Goal: Use online tool/utility: Utilize a website feature to perform a specific function

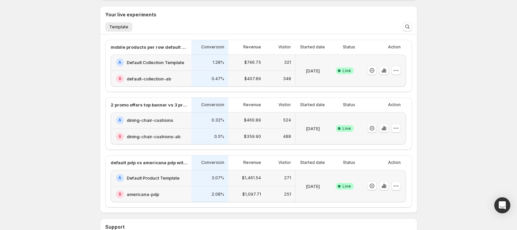
scroll to position [148, 0]
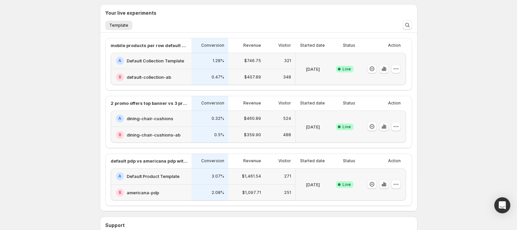
click at [177, 59] on h2 "Default Collection Template" at bounding box center [156, 61] width 58 height 7
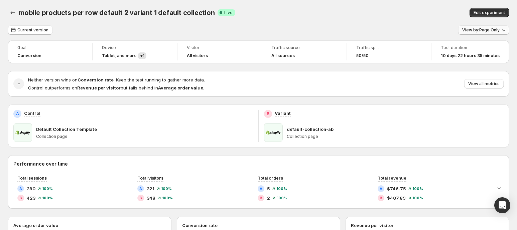
click at [495, 32] on span "View by: Page Only" at bounding box center [480, 29] width 37 height 5
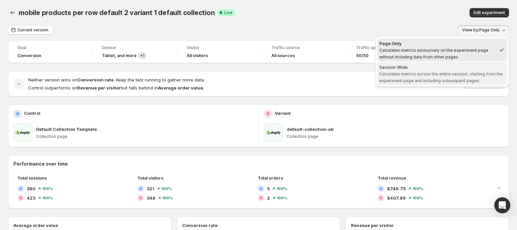
click at [431, 76] on span "Calculates metrics across the entire session, starting from the experiment page…" at bounding box center [441, 78] width 124 height 12
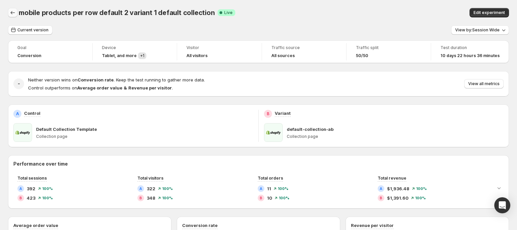
click at [12, 15] on icon "Back" at bounding box center [12, 12] width 7 height 7
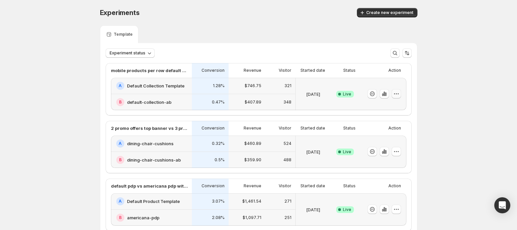
click at [399, 94] on icon "button" at bounding box center [398, 94] width 1 height 1
click at [388, 126] on button "End experiment" at bounding box center [400, 130] width 83 height 11
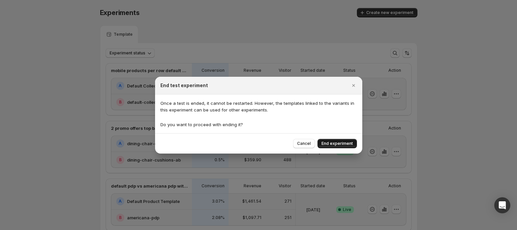
click at [342, 145] on span "End experiment" at bounding box center [337, 143] width 31 height 5
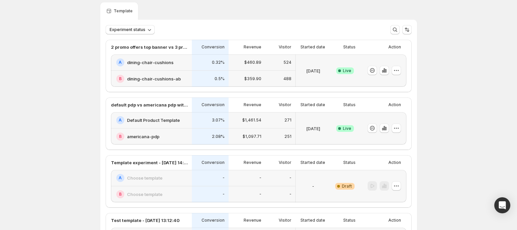
scroll to position [26, 0]
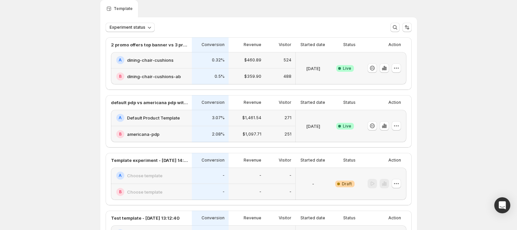
click at [204, 63] on div "0.32%" at bounding box center [210, 60] width 29 height 8
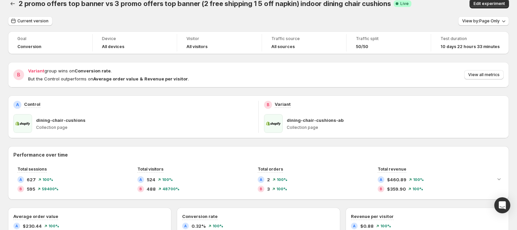
scroll to position [3, 0]
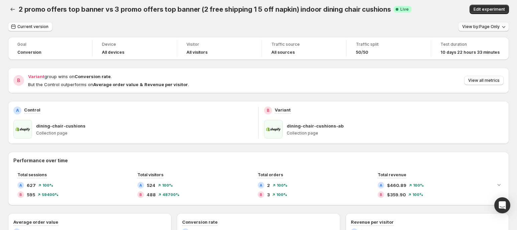
click at [492, 28] on span "View by: Page Only" at bounding box center [480, 26] width 37 height 5
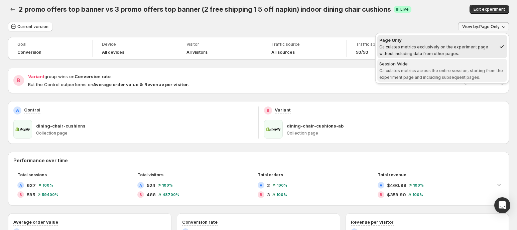
click at [428, 68] on span "Calculates metrics across the entire session, starting from the experiment page…" at bounding box center [441, 74] width 124 height 12
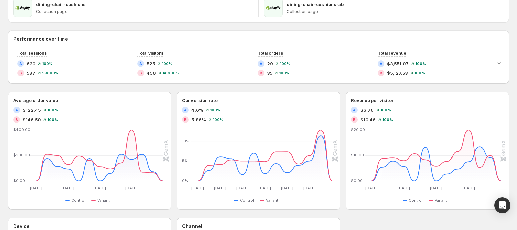
scroll to position [0, 0]
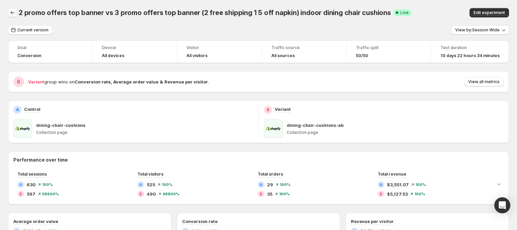
click at [12, 14] on icon "Back" at bounding box center [12, 12] width 7 height 7
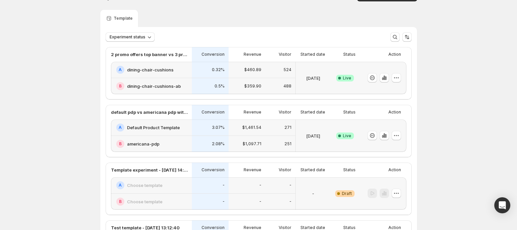
scroll to position [17, 0]
click at [396, 78] on icon "button" at bounding box center [396, 77] width 7 height 7
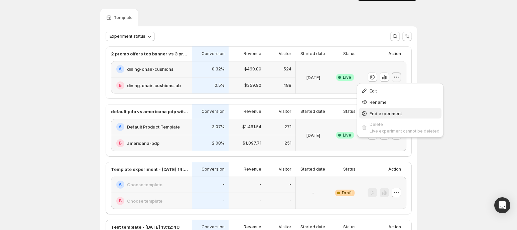
click at [388, 110] on span "End experiment" at bounding box center [405, 113] width 70 height 7
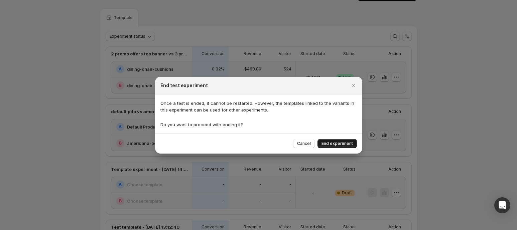
click at [335, 144] on span "End experiment" at bounding box center [337, 143] width 31 height 5
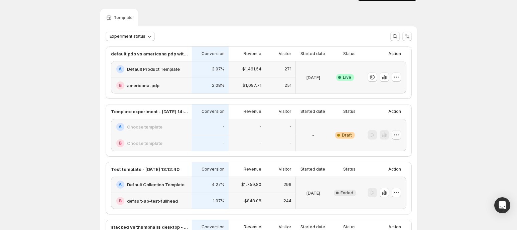
click at [396, 137] on icon "button" at bounding box center [396, 135] width 7 height 7
click at [394, 182] on span "Delete" at bounding box center [392, 182] width 13 height 5
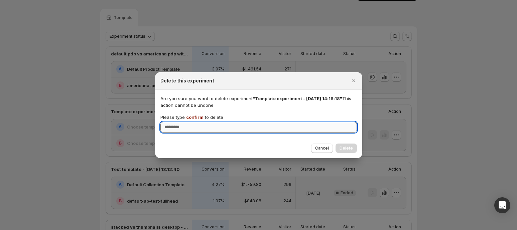
click at [319, 129] on input "Please type confirm to delete" at bounding box center [258, 127] width 197 height 11
type input "*******"
click at [346, 147] on span "Delete" at bounding box center [346, 148] width 13 height 5
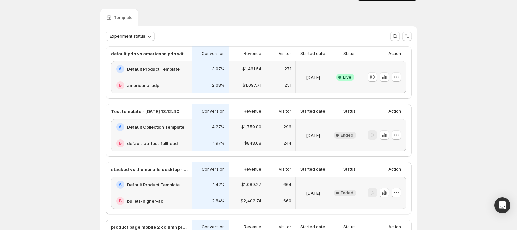
click at [194, 72] on div "3.07%" at bounding box center [210, 69] width 37 height 16
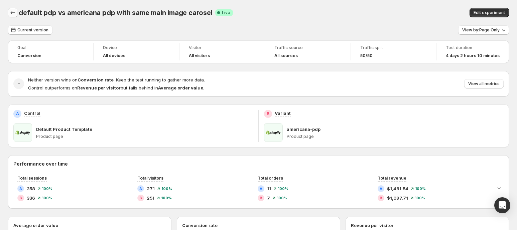
click at [17, 16] on div at bounding box center [13, 12] width 11 height 9
click at [13, 14] on icon "Back" at bounding box center [12, 12] width 7 height 7
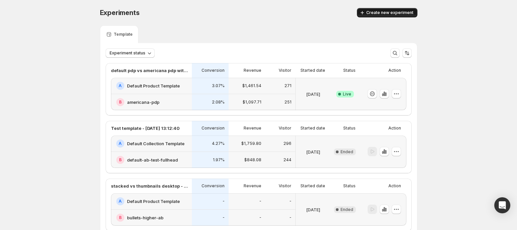
click at [402, 12] on span "Create new experiment" at bounding box center [389, 12] width 47 height 5
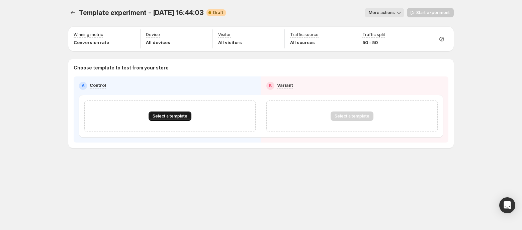
click at [176, 114] on span "Select a template" at bounding box center [169, 116] width 35 height 5
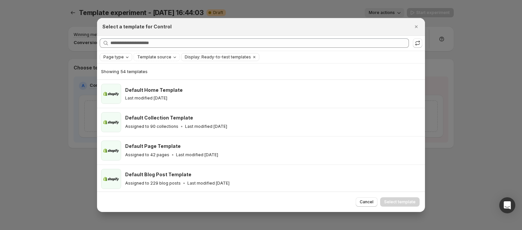
click at [125, 57] on icon "Page type" at bounding box center [126, 56] width 5 height 5
click at [121, 92] on span "Collection page" at bounding box center [128, 93] width 33 height 5
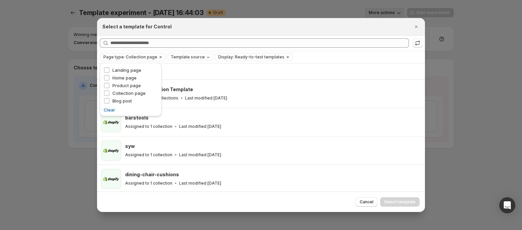
click at [281, 29] on div "Select a template for Control" at bounding box center [254, 26] width 305 height 7
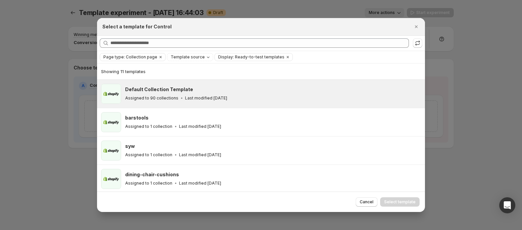
click at [240, 92] on div "Default Collection Template" at bounding box center [272, 89] width 294 height 7
click at [394, 201] on span "Select template" at bounding box center [399, 202] width 31 height 5
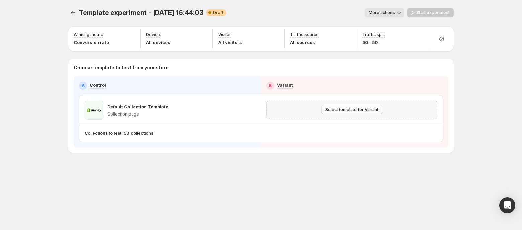
click at [339, 111] on span "Select template for Variant" at bounding box center [351, 109] width 53 height 5
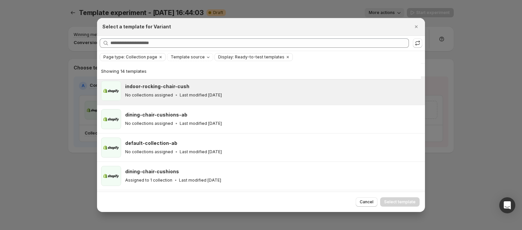
scroll to position [61, 0]
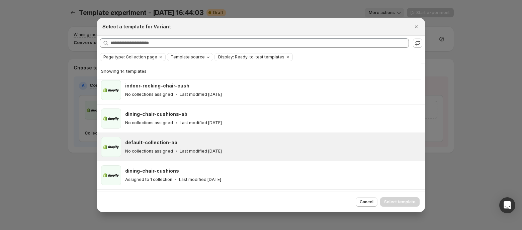
click at [157, 149] on p "No collections assigned" at bounding box center [149, 151] width 48 height 5
click at [392, 201] on span "Select template" at bounding box center [399, 202] width 31 height 5
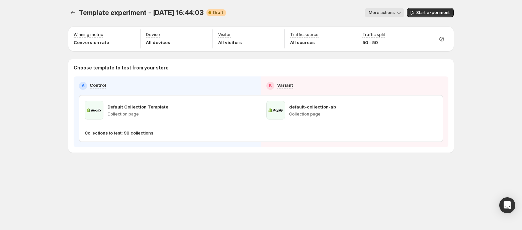
click at [381, 14] on span "More actions" at bounding box center [381, 12] width 26 height 5
click at [383, 37] on span "Rename" at bounding box center [387, 37] width 17 height 5
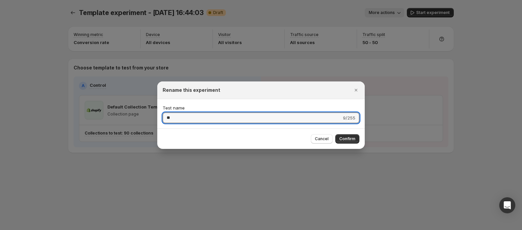
type input "*"
click at [168, 117] on input "**********" at bounding box center [250, 118] width 176 height 11
click at [298, 119] on input "**********" at bounding box center [250, 118] width 176 height 11
type input "**********"
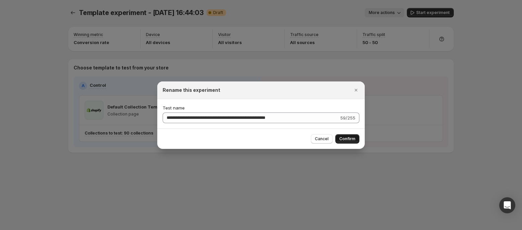
click at [348, 139] on span "Confirm" at bounding box center [347, 138] width 16 height 5
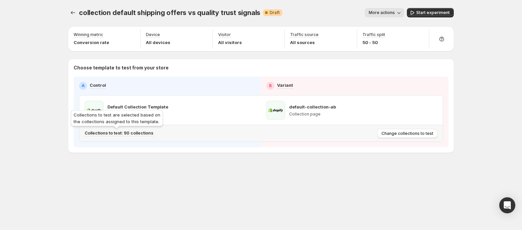
click at [121, 132] on p "Collections to test: 90 collections" at bounding box center [119, 133] width 69 height 5
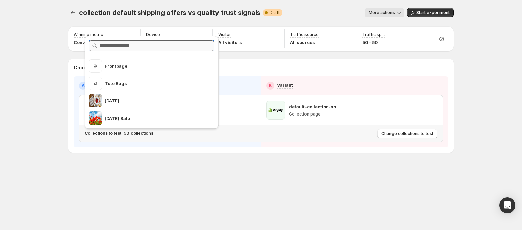
click at [139, 45] on input "text" at bounding box center [156, 45] width 115 height 11
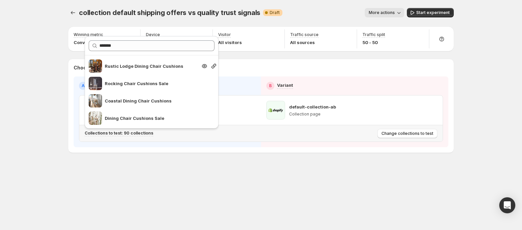
click at [125, 62] on div "Rustic Lodge Dining Chair Cushions" at bounding box center [151, 66] width 92 height 13
click at [116, 66] on p "Rustic Lodge Dining Chair Cushions" at bounding box center [151, 66] width 92 height 7
click at [127, 47] on input "*******" at bounding box center [150, 45] width 103 height 11
click at [126, 65] on p "Rustic Lodge Dining Chair Cushions" at bounding box center [151, 66] width 92 height 7
click at [126, 44] on input "*******" at bounding box center [150, 45] width 103 height 11
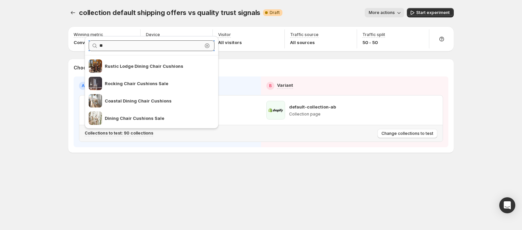
type input "*"
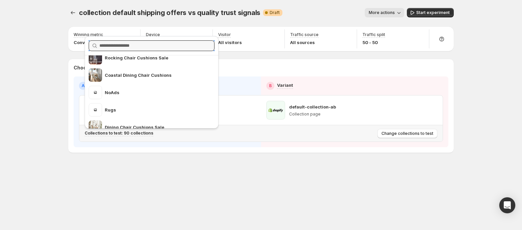
scroll to position [161, 0]
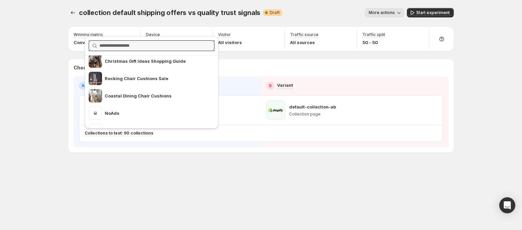
click at [198, 184] on div "collection default shipping offers vs quality trust signals. This page is ready…" at bounding box center [260, 94] width 401 height 189
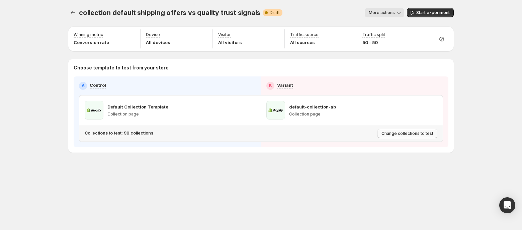
click at [397, 133] on span "Change collections to test" at bounding box center [407, 133] width 52 height 5
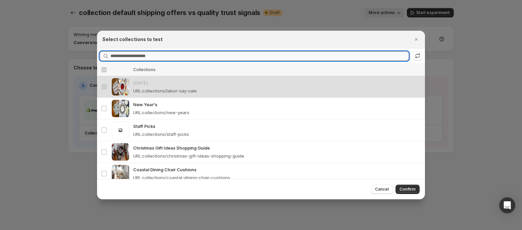
click at [132, 55] on input "Searching collections" at bounding box center [259, 55] width 298 height 9
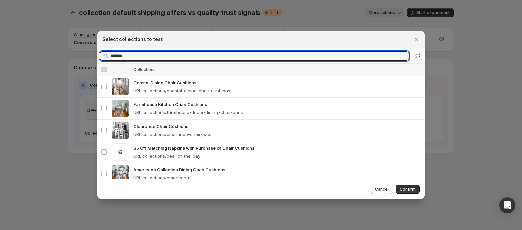
click at [104, 72] on div "Select all collections" at bounding box center [104, 70] width 6 height 6
click at [124, 58] on input "*******" at bounding box center [253, 55] width 286 height 9
type input "*"
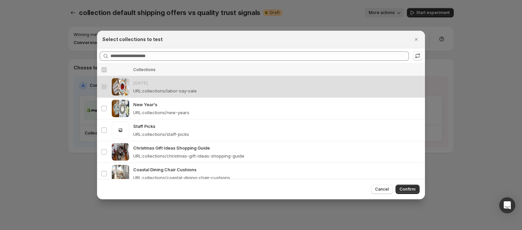
click at [106, 68] on div "Select all collections" at bounding box center [104, 70] width 6 height 6
click at [103, 70] on div "Select all collections" at bounding box center [104, 70] width 6 height 6
click at [376, 188] on span "Cancel" at bounding box center [382, 189] width 14 height 5
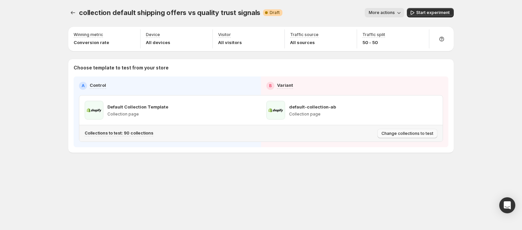
click at [403, 135] on span "Change collections to test" at bounding box center [407, 133] width 52 height 5
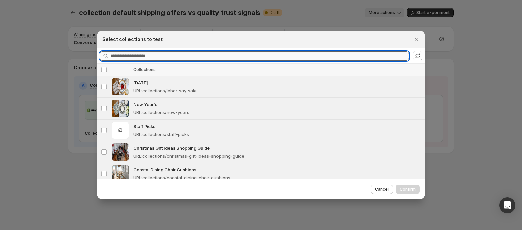
click at [192, 53] on input "Searching collections" at bounding box center [259, 55] width 298 height 9
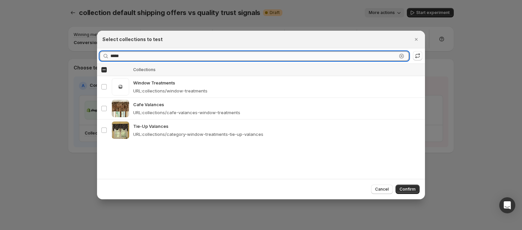
click at [132, 56] on input "*****" at bounding box center [253, 55] width 286 height 9
type input "*"
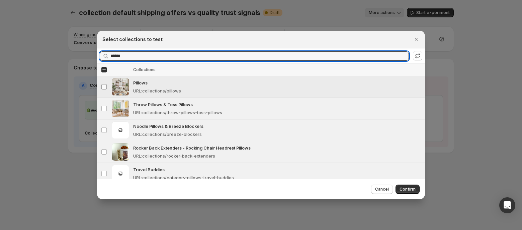
click at [104, 84] on span ":rl9:" at bounding box center [104, 87] width 6 height 6
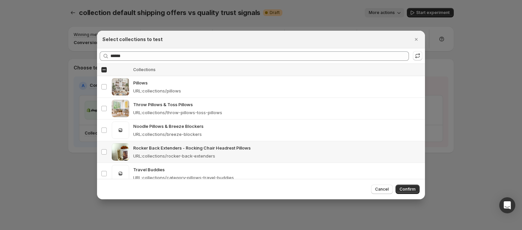
scroll to position [8, 0]
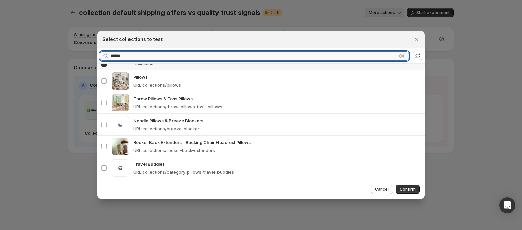
click at [153, 56] on input "******" at bounding box center [253, 55] width 286 height 9
type input "*"
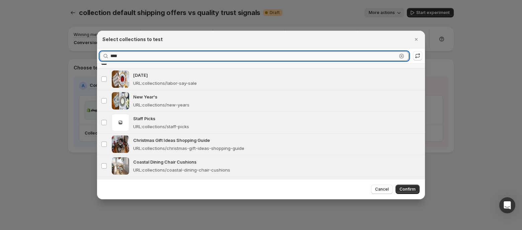
scroll to position [0, 0]
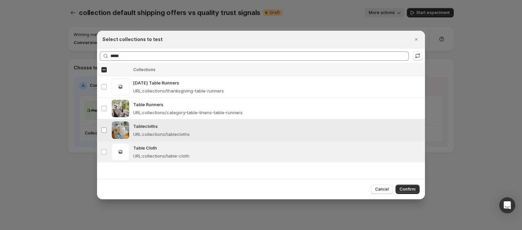
click at [104, 127] on span ":rl9:" at bounding box center [104, 130] width 6 height 6
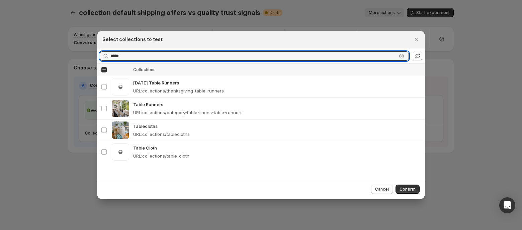
drag, startPoint x: 133, startPoint y: 55, endPoint x: 97, endPoint y: 54, distance: 35.8
click at [97, 54] on div "Searching collections ***** Clear" at bounding box center [261, 55] width 328 height 15
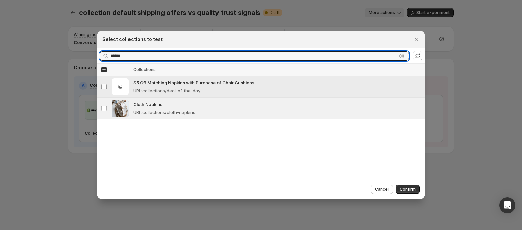
type input "******"
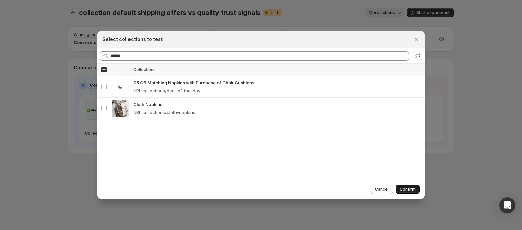
click at [410, 190] on span "Confirm" at bounding box center [407, 189] width 16 height 5
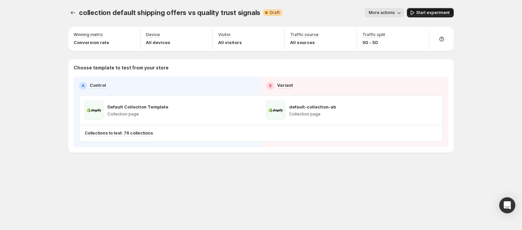
click at [431, 12] on span "Start experiment" at bounding box center [432, 12] width 33 height 5
